Goal: Entertainment & Leisure: Consume media (video, audio)

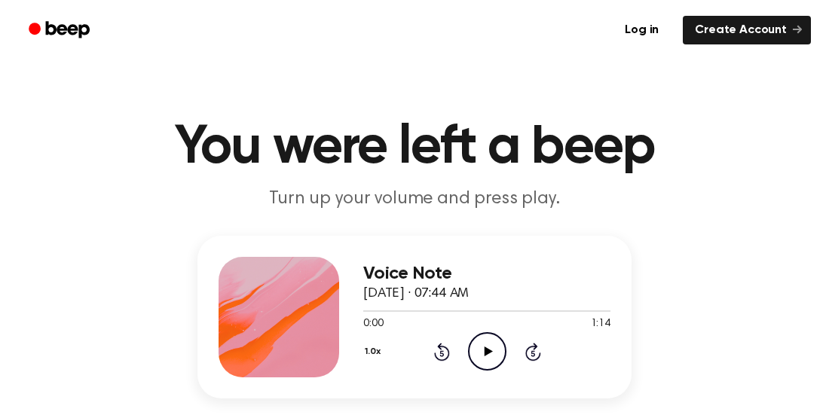
click at [486, 343] on icon "Play Audio" at bounding box center [487, 351] width 38 height 38
click at [488, 357] on icon "Play Audio" at bounding box center [487, 351] width 38 height 38
click at [703, 58] on div "Log in Create Account" at bounding box center [414, 30] width 793 height 60
click at [340, 185] on header "You were left a beep Turn up your volume and press play." at bounding box center [414, 166] width 793 height 91
click at [495, 354] on icon "Play Audio" at bounding box center [487, 351] width 38 height 38
